Goal: Information Seeking & Learning: Learn about a topic

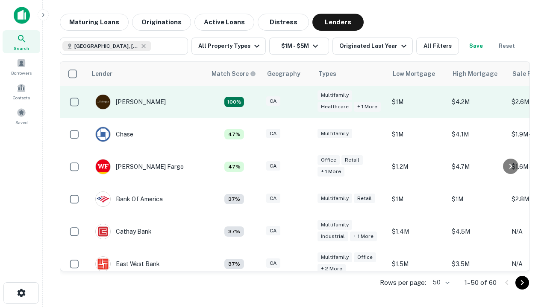
click at [303, 102] on div "CA" at bounding box center [287, 103] width 43 height 12
